Goal: Information Seeking & Learning: Find specific fact

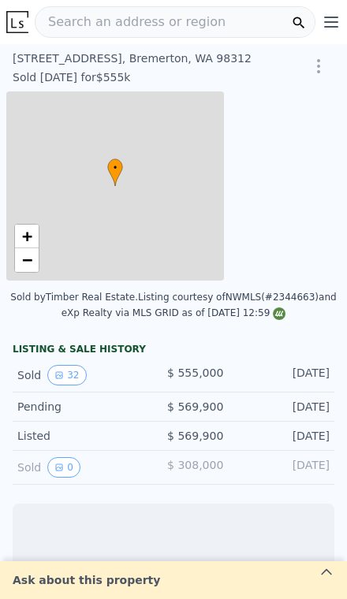
scroll to position [0, 6]
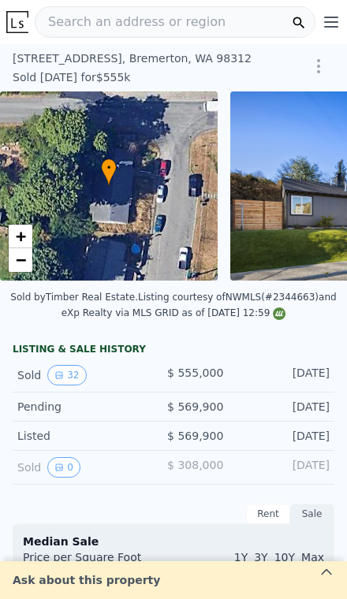
type input "-$ 588,635"
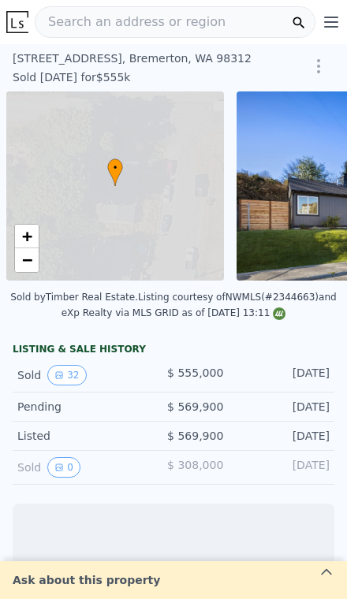
scroll to position [0, 6]
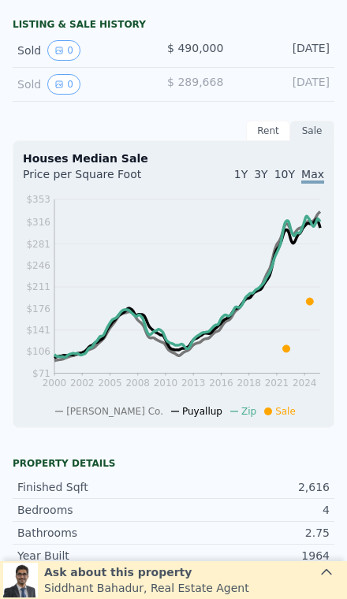
scroll to position [288, 0]
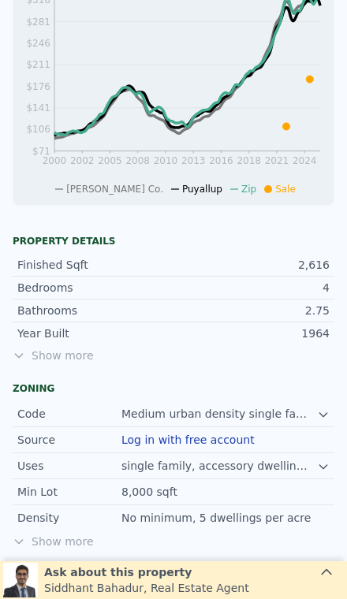
click at [52, 361] on span "Show more" at bounding box center [173, 355] width 321 height 16
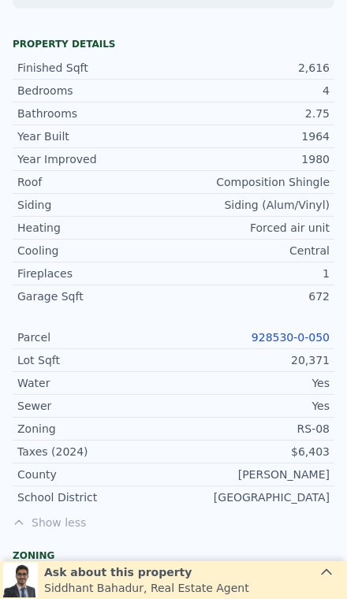
scroll to position [744, 0]
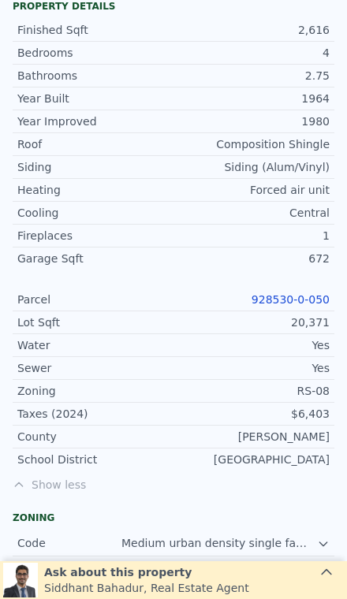
click at [302, 302] on link "928530-0-050" at bounding box center [290, 299] width 78 height 13
click at [75, 303] on div "Parcel" at bounding box center [95, 299] width 156 height 16
copy link "928530-0-050"
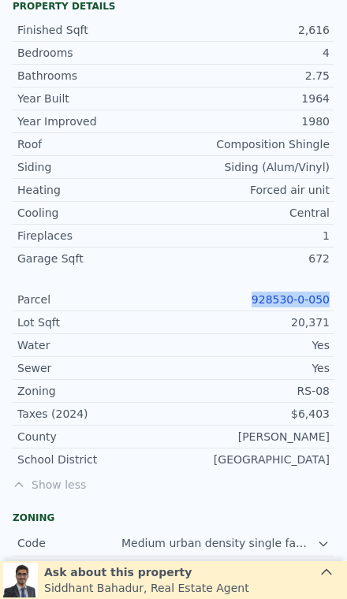
click at [286, 417] on div "$6,403" at bounding box center [251, 414] width 156 height 16
click at [295, 297] on link "928530-0-050" at bounding box center [290, 299] width 78 height 13
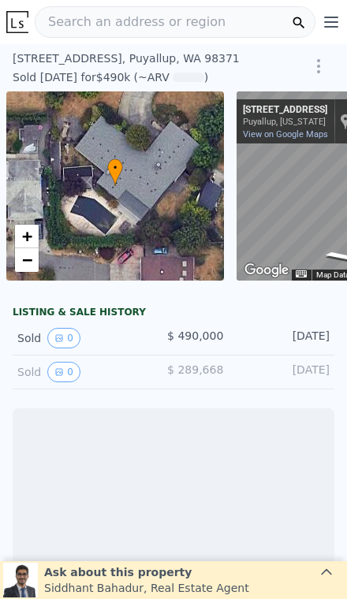
scroll to position [0, 113]
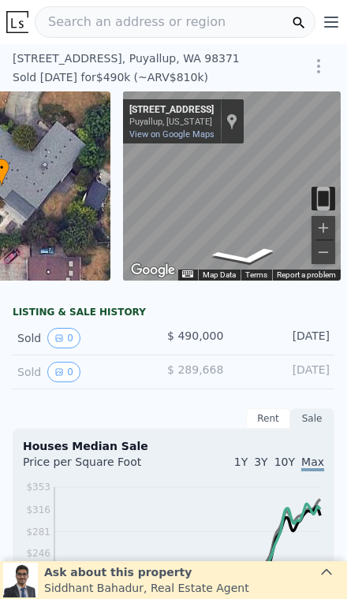
click at [27, 48] on div "[STREET_ADDRESS] Sold [DATE] for $490k (~ARV $810k ) $490,000 Off Market, last …" at bounding box center [173, 67] width 347 height 47
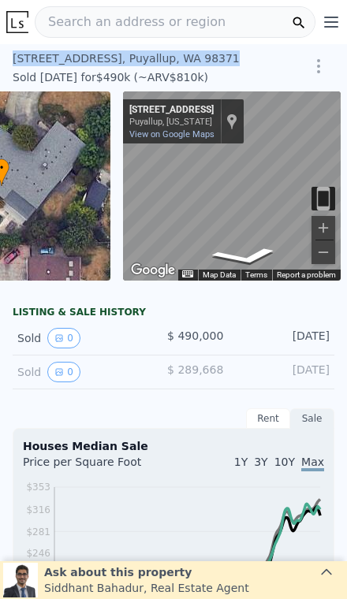
copy div "[STREET_ADDRESS]"
